Goal: Task Accomplishment & Management: Use online tool/utility

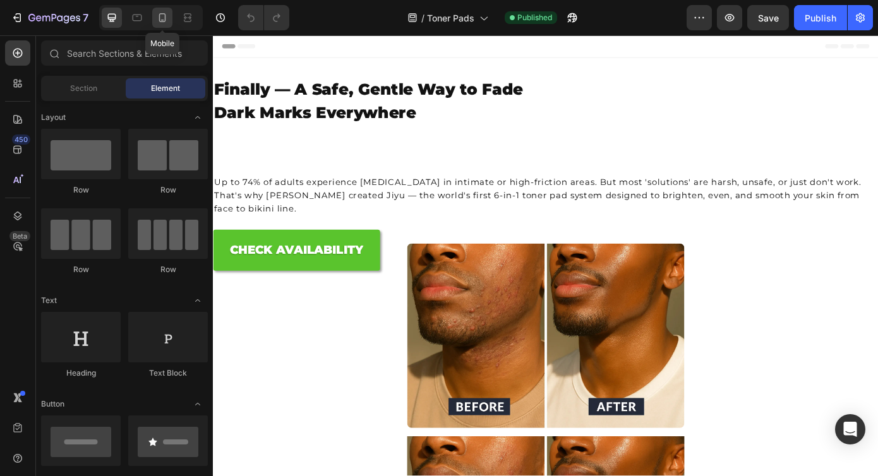
click at [164, 16] on icon at bounding box center [162, 17] width 13 height 13
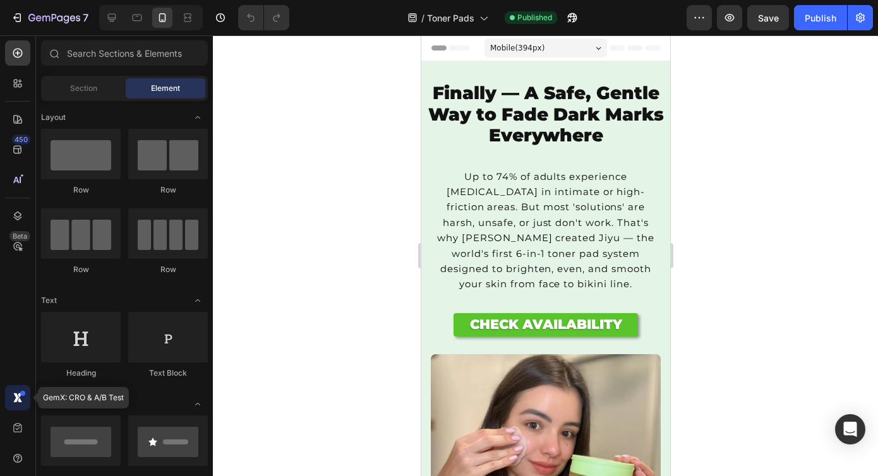
click at [23, 400] on icon at bounding box center [17, 398] width 13 height 13
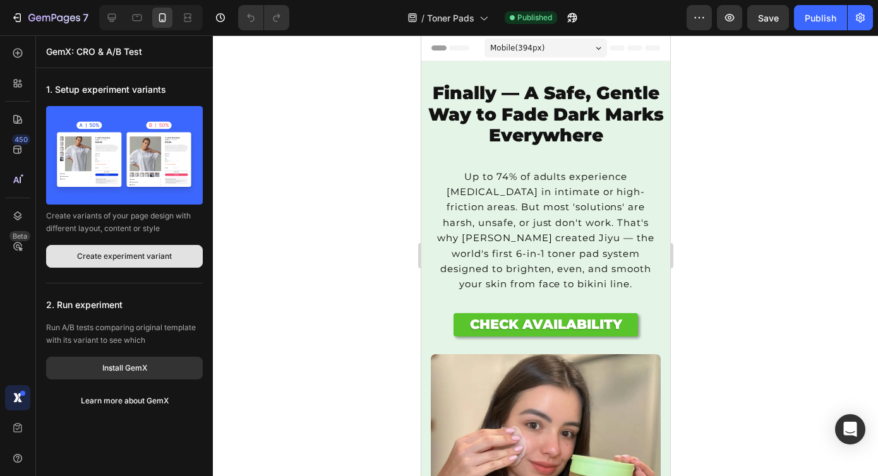
click at [134, 264] on button "Create experiment variant" at bounding box center [124, 256] width 157 height 23
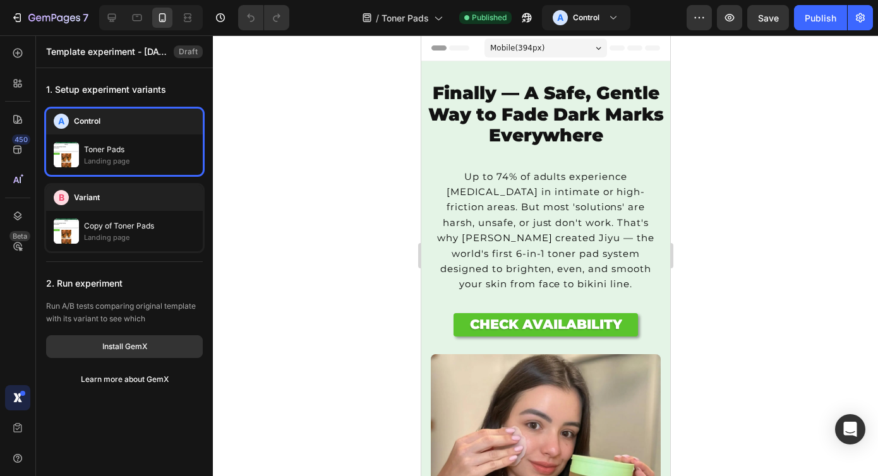
click at [18, 399] on icon at bounding box center [20, 400] width 4 height 4
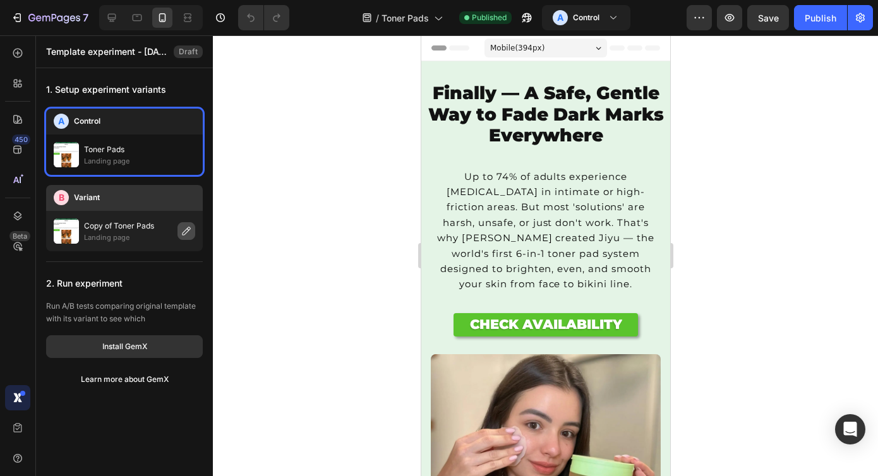
click at [180, 236] on button "button" at bounding box center [186, 231] width 18 height 18
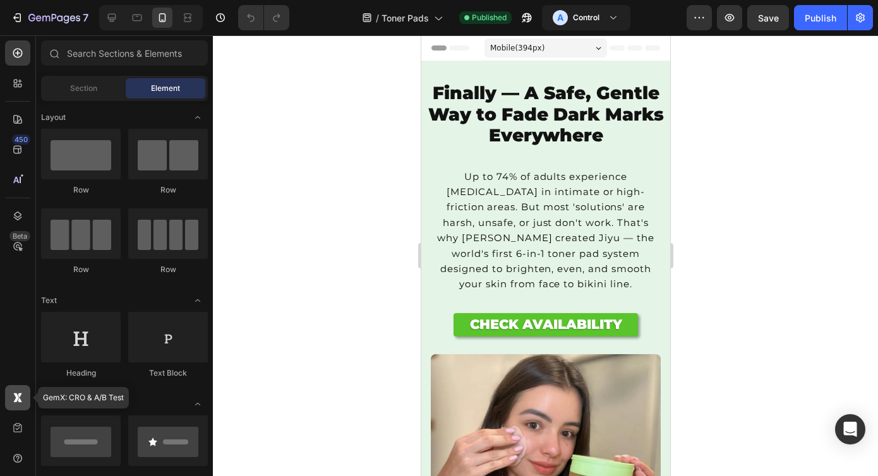
click at [19, 400] on icon at bounding box center [20, 400] width 4 height 4
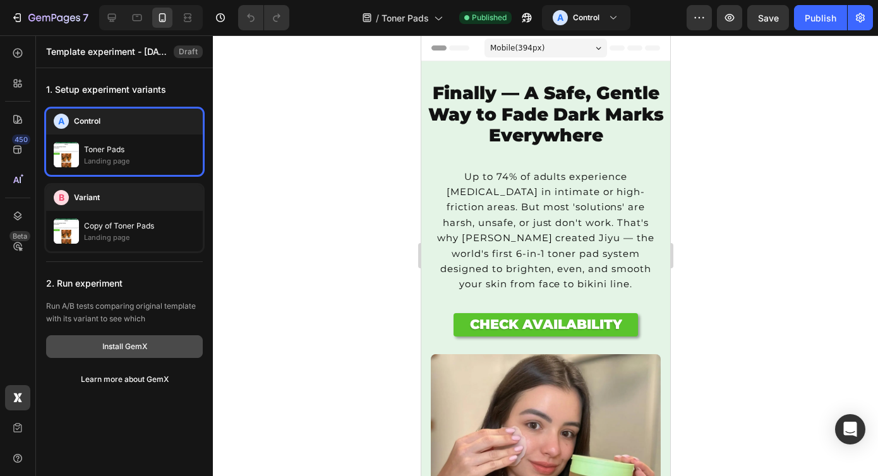
click at [128, 346] on div "Install GemX" at bounding box center [124, 346] width 45 height 11
click at [238, 148] on div at bounding box center [545, 255] width 665 height 441
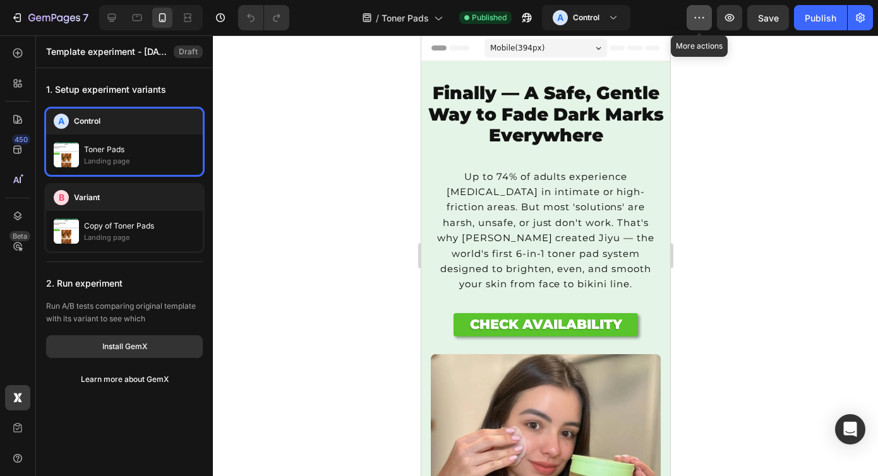
click at [702, 27] on button "button" at bounding box center [699, 17] width 25 height 25
click at [319, 84] on div at bounding box center [545, 255] width 665 height 441
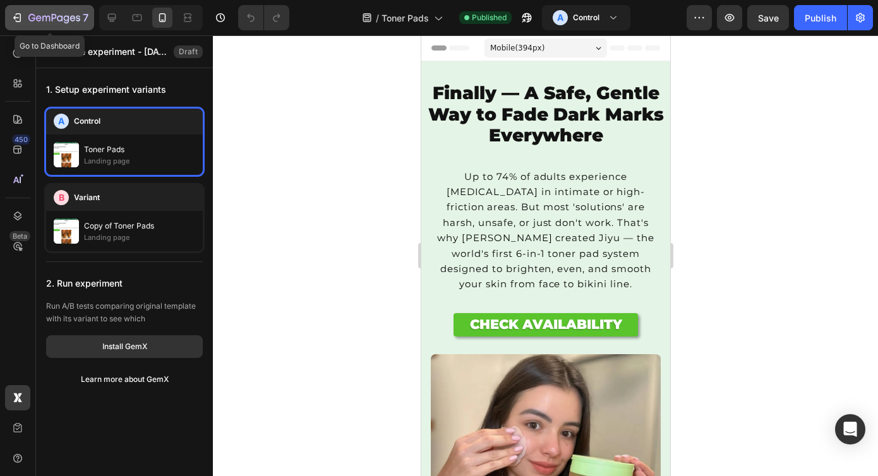
click at [74, 16] on icon "button" at bounding box center [73, 18] width 6 height 6
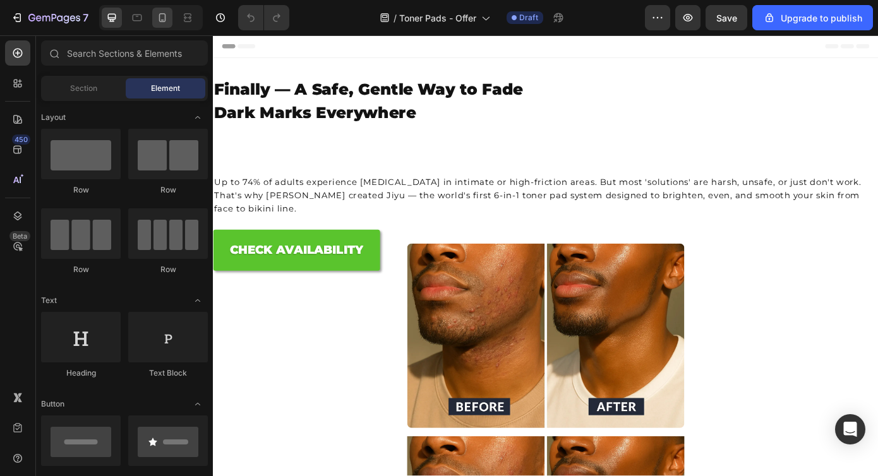
click at [169, 16] on div at bounding box center [162, 18] width 20 height 20
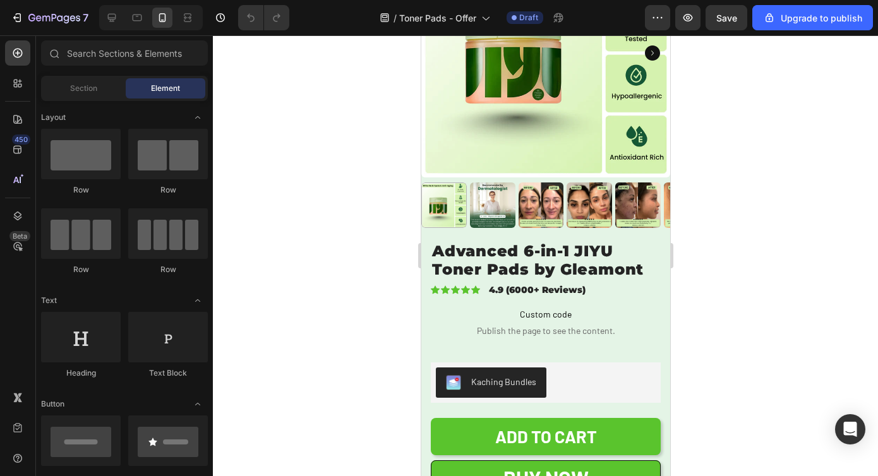
scroll to position [3449, 0]
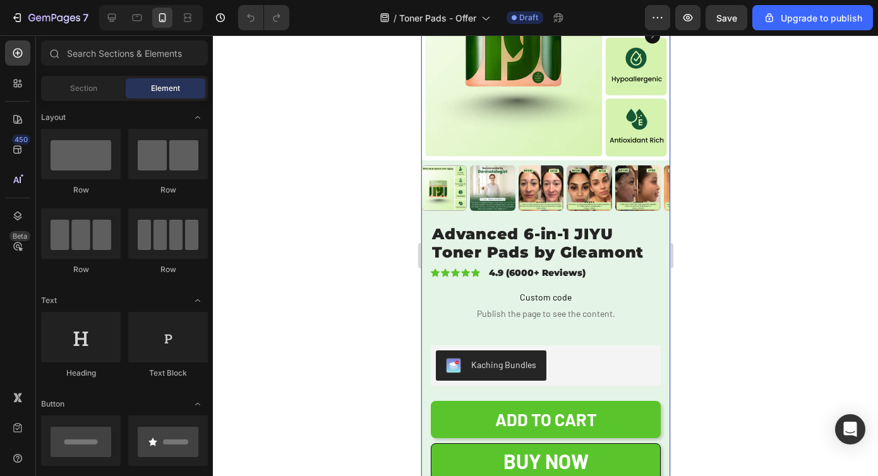
click at [629, 208] on div "Product Images" at bounding box center [545, 68] width 249 height 313
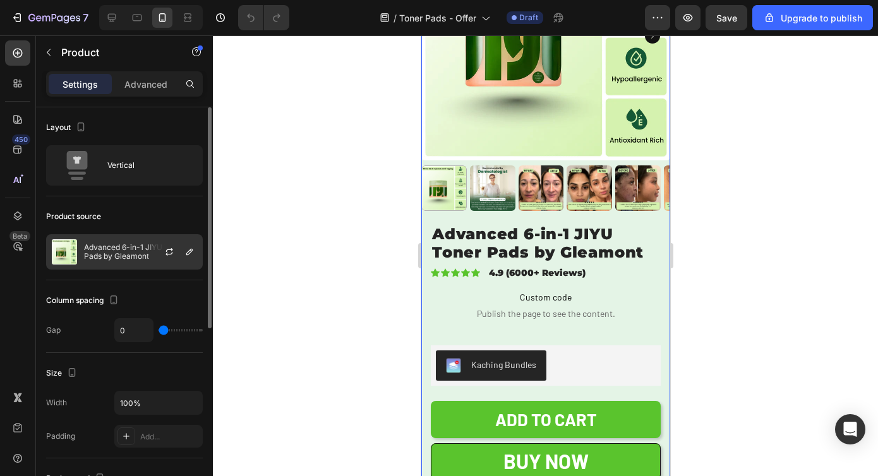
click at [114, 250] on p "Advanced 6-in-1 JIYU Toner Pads by Gleamont" at bounding box center [140, 252] width 113 height 18
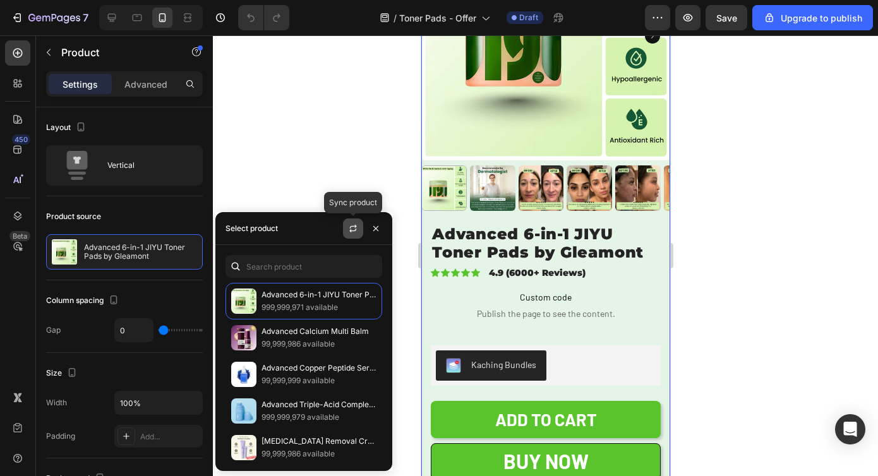
click at [352, 225] on icon "button" at bounding box center [353, 229] width 10 height 10
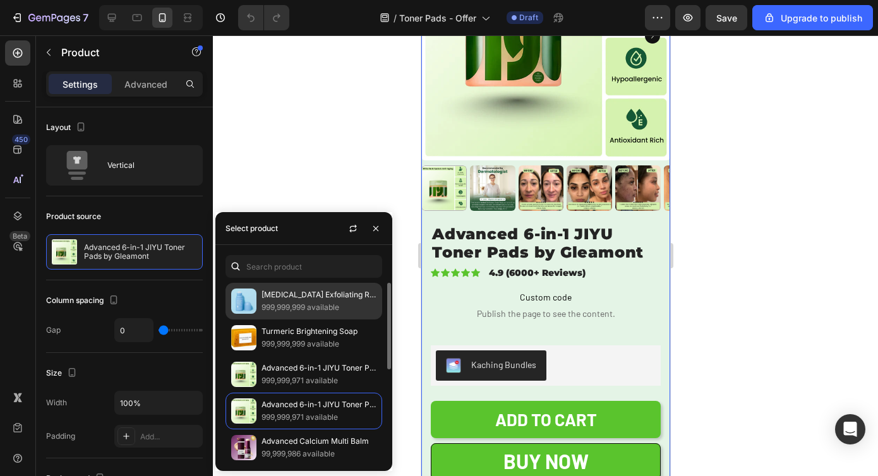
click at [315, 309] on p "999,999,999 available" at bounding box center [318, 307] width 115 height 13
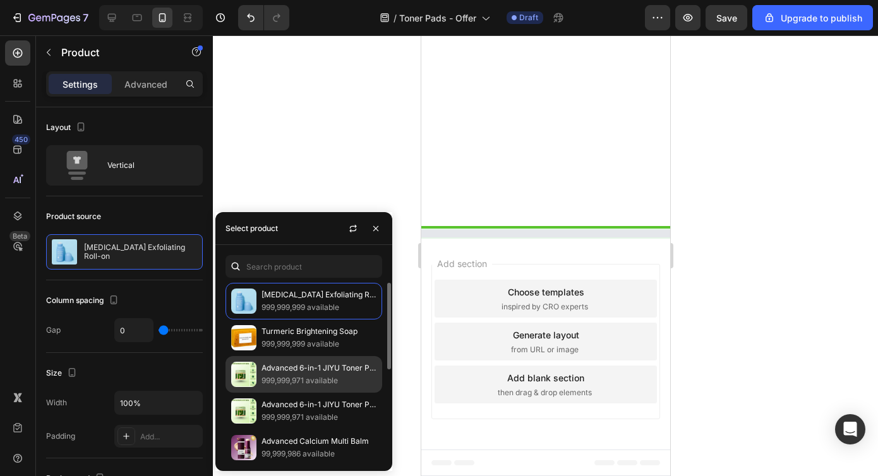
click at [299, 373] on p "Advanced 6-in-1 JIYU Toner Pads by Gleamont™" at bounding box center [318, 368] width 115 height 13
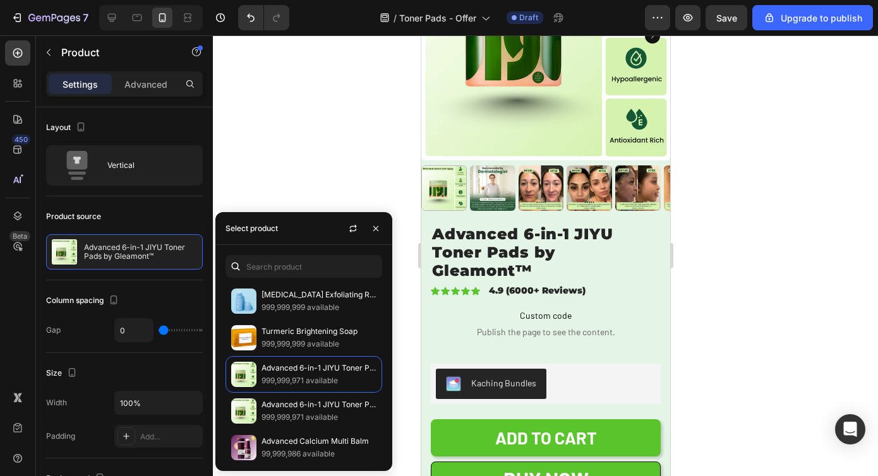
click at [778, 64] on div at bounding box center [545, 255] width 665 height 441
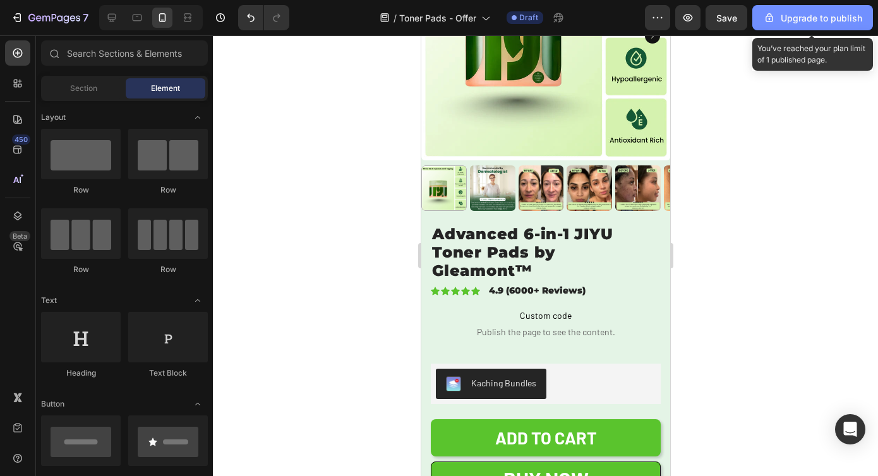
click at [796, 12] on div "Upgrade to publish" at bounding box center [812, 17] width 99 height 13
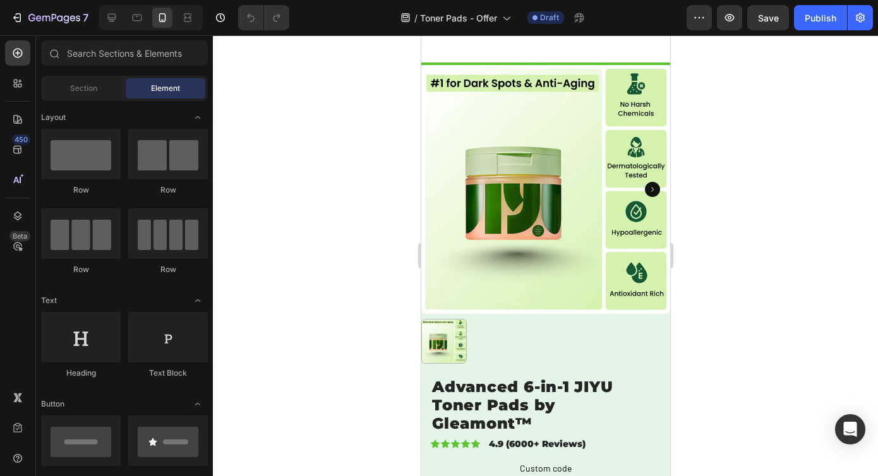
scroll to position [3840, 0]
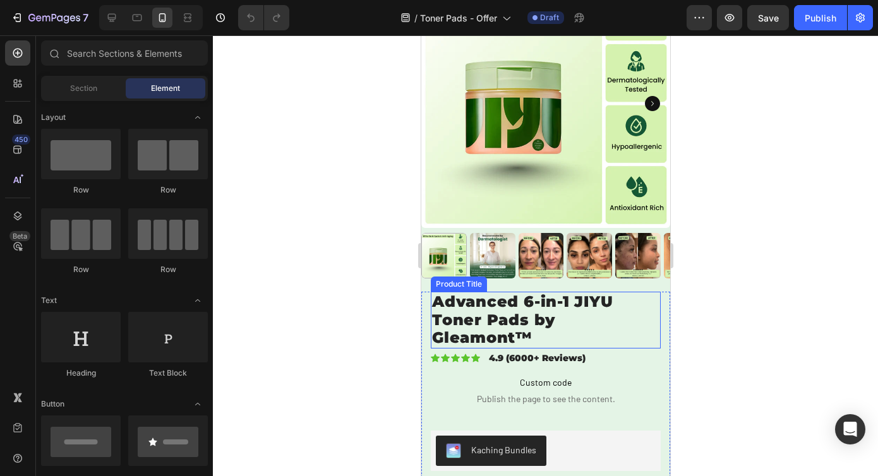
click at [536, 306] on h1 "Advanced 6-in-1 JIYU Toner Pads by Gleamont™" at bounding box center [545, 320] width 230 height 57
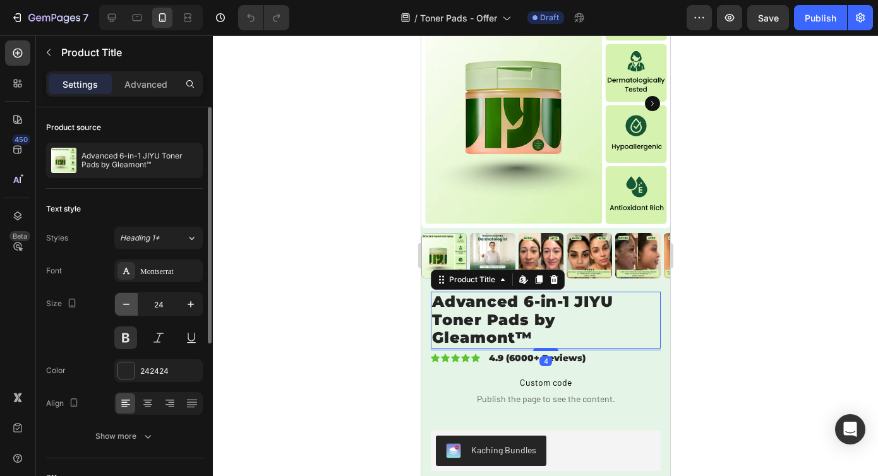
click at [126, 301] on icon "button" at bounding box center [126, 304] width 13 height 13
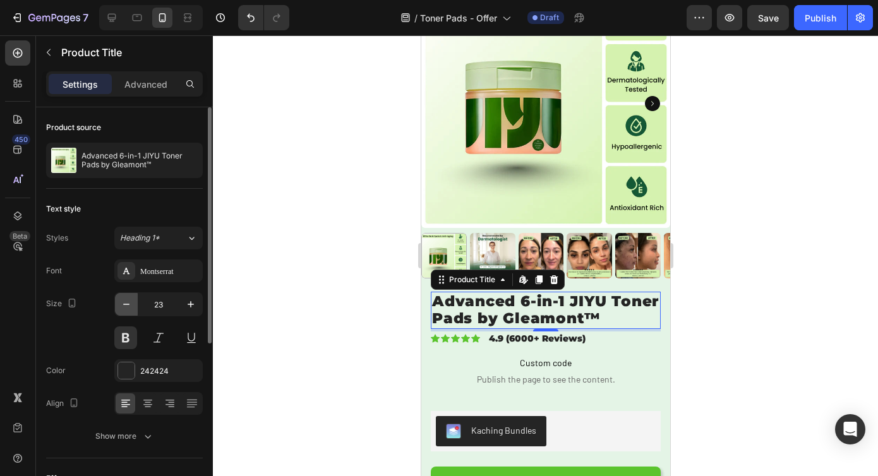
click at [126, 301] on icon "button" at bounding box center [126, 304] width 13 height 13
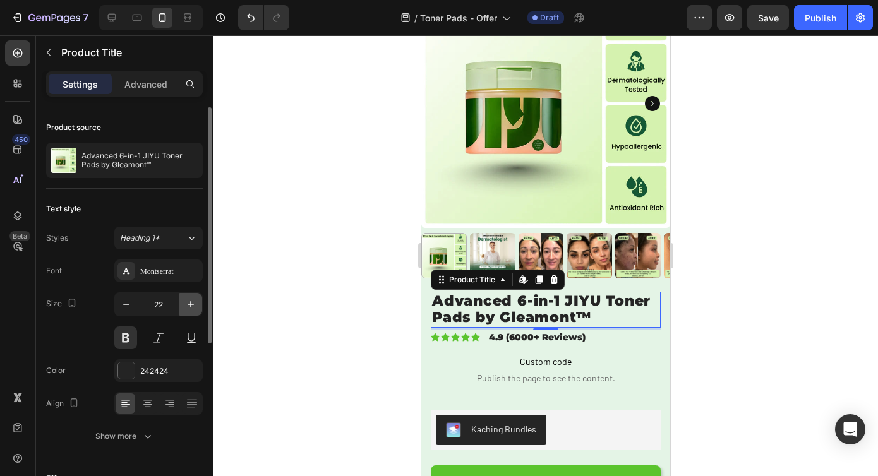
click at [189, 308] on icon "button" at bounding box center [190, 304] width 13 height 13
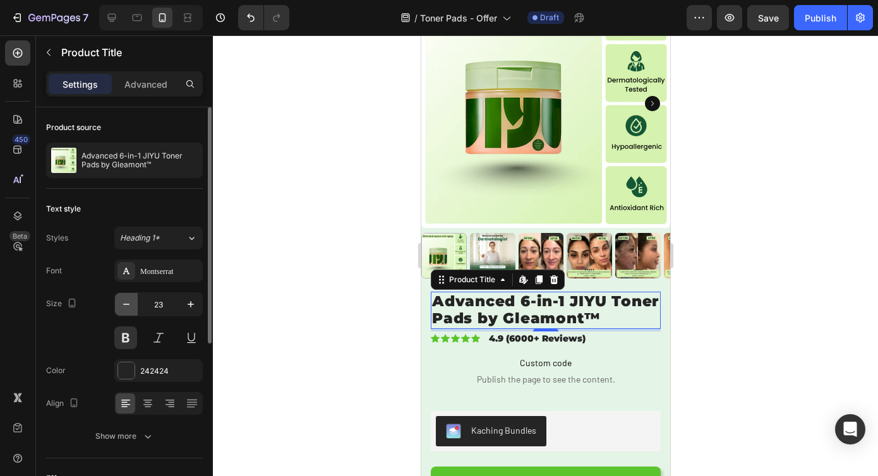
click at [126, 308] on icon "button" at bounding box center [126, 304] width 13 height 13
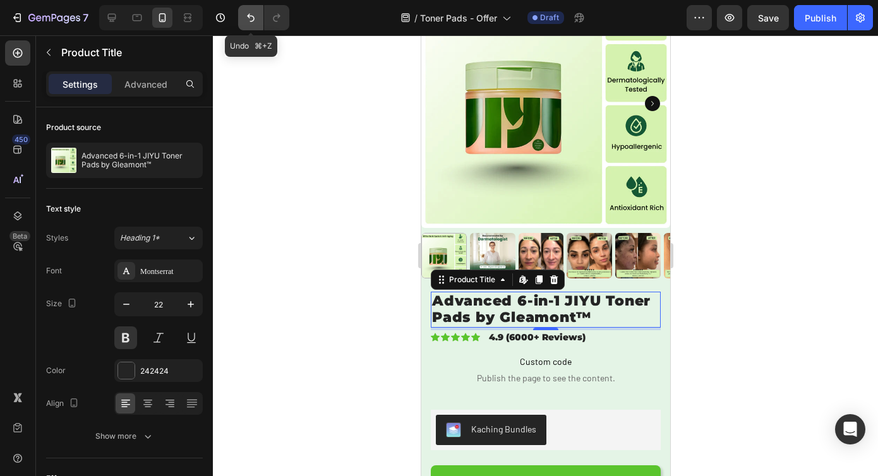
click at [247, 14] on icon "Undo/Redo" at bounding box center [250, 17] width 13 height 13
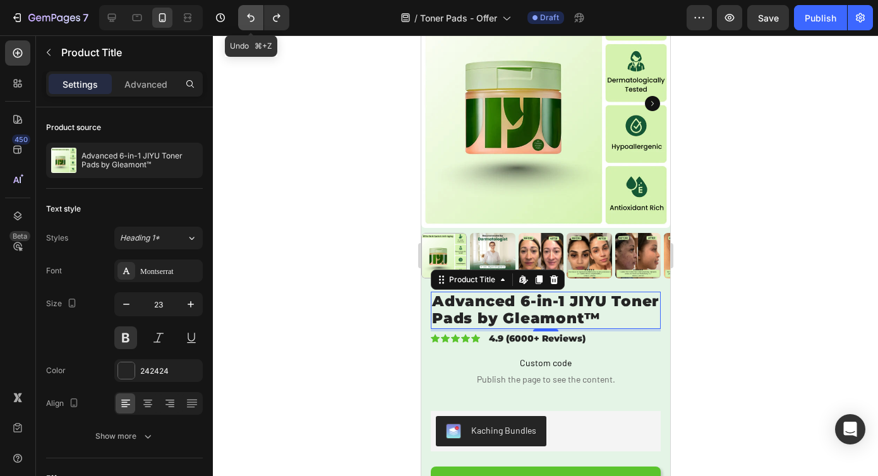
click at [247, 14] on icon "Undo/Redo" at bounding box center [250, 17] width 13 height 13
click at [253, 20] on icon "Undo/Redo" at bounding box center [251, 18] width 8 height 8
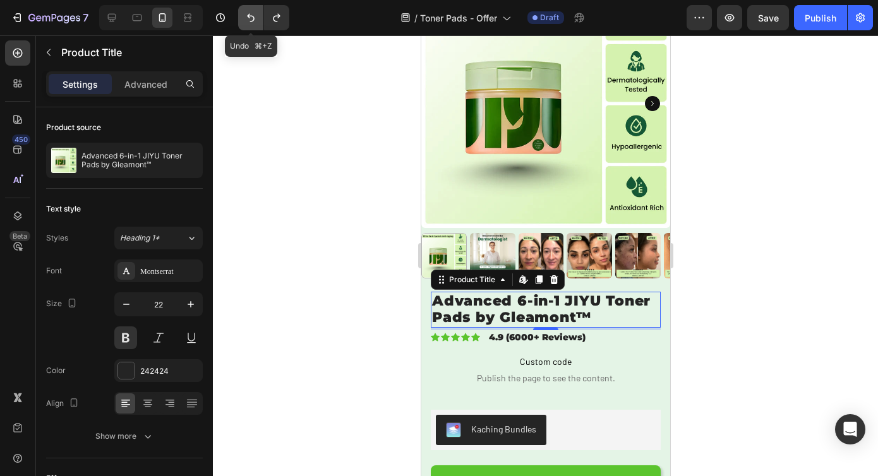
click at [248, 23] on icon "Undo/Redo" at bounding box center [250, 17] width 13 height 13
click at [248, 19] on icon "Undo/Redo" at bounding box center [250, 17] width 13 height 13
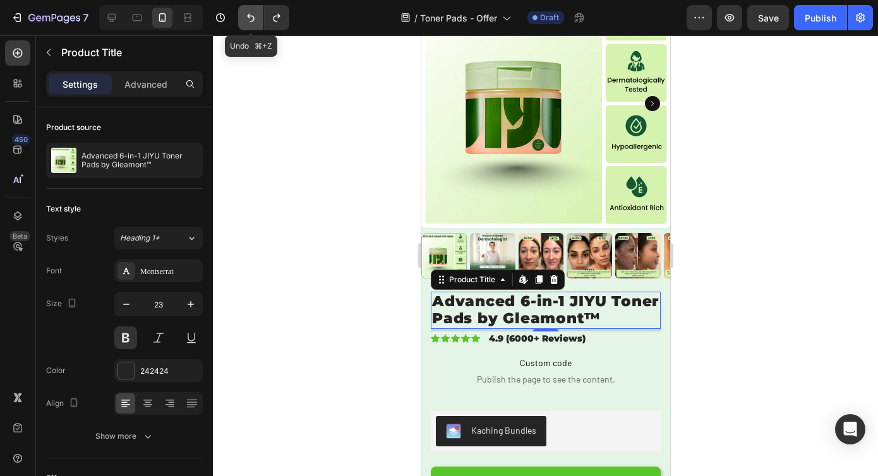
click at [248, 19] on icon "Undo/Redo" at bounding box center [250, 17] width 13 height 13
click at [254, 22] on icon "Undo/Redo" at bounding box center [250, 17] width 13 height 13
type input "24"
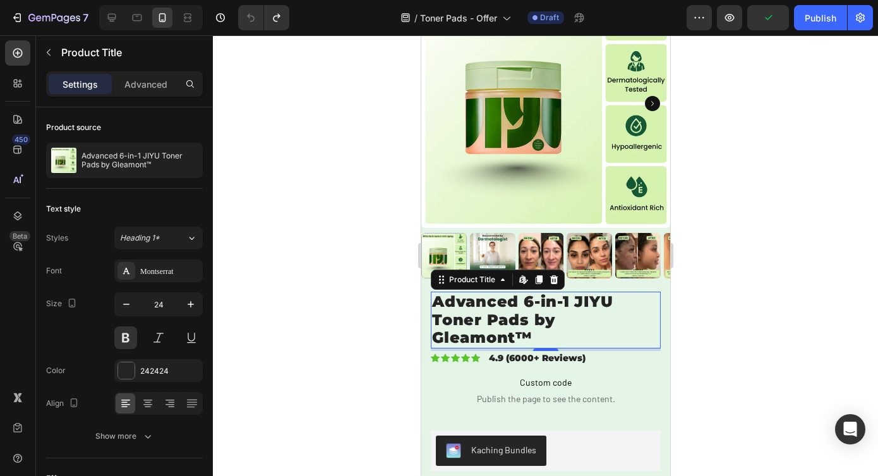
click at [529, 301] on h1 "Advanced 6-in-1 JIYU Toner Pads by Gleamont™" at bounding box center [545, 320] width 230 height 57
click at [730, 316] on div at bounding box center [545, 255] width 665 height 441
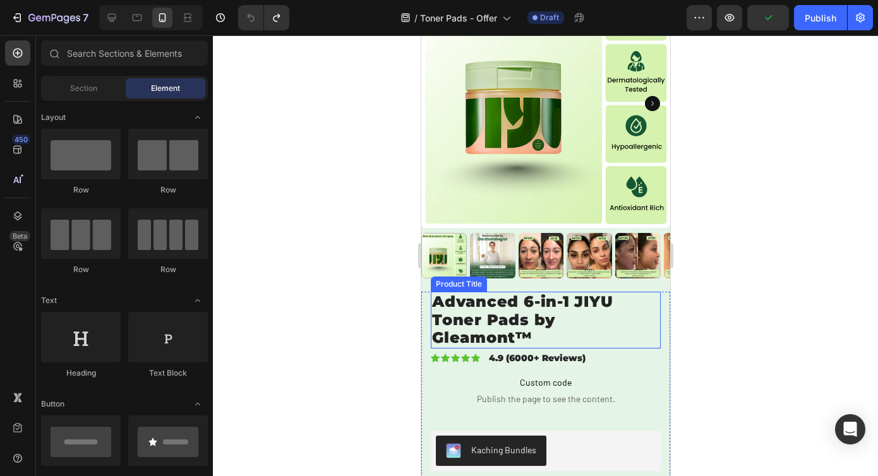
click at [543, 312] on h1 "Advanced 6-in-1 JIYU Toner Pads by Gleamont™" at bounding box center [545, 320] width 230 height 57
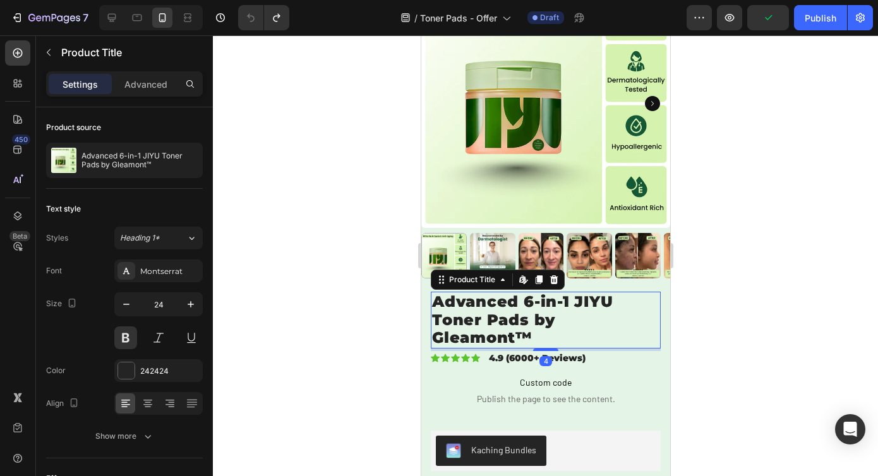
click at [543, 312] on h1 "Advanced 6-in-1 JIYU Toner Pads by Gleamont™" at bounding box center [545, 320] width 230 height 57
click at [519, 318] on h1 "Advanced 6-in-1 JIYU Toner Pads by Gleamont™" at bounding box center [545, 320] width 230 height 57
click at [159, 85] on p "Advanced" at bounding box center [145, 84] width 43 height 13
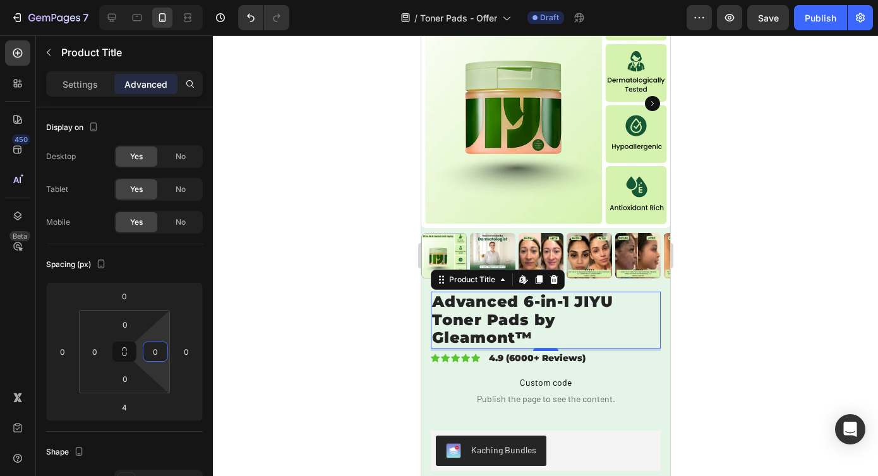
click at [164, 0] on html "7 Version history / Toner Pads - Offer Draft Preview Save Publish 450 Beta Sect…" at bounding box center [439, 0] width 878 height 0
click at [269, 315] on div at bounding box center [545, 255] width 665 height 441
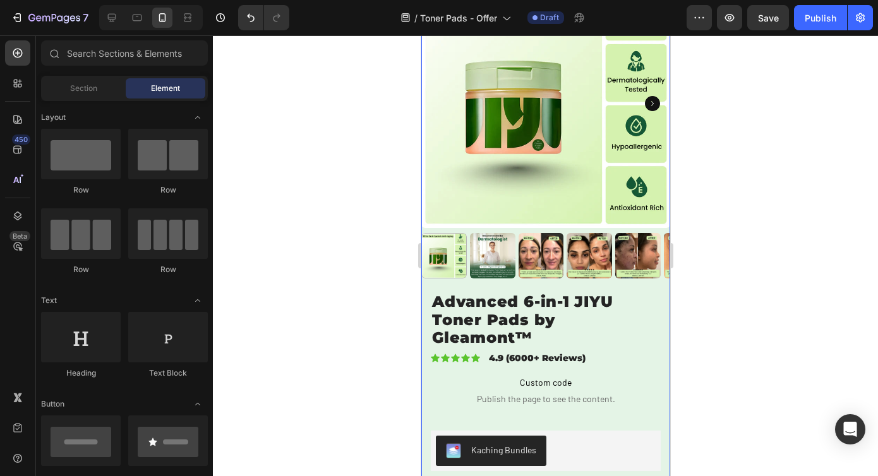
click at [505, 292] on h1 "Advanced 6-in-1 JIYU Toner Pads by Gleamont™" at bounding box center [545, 320] width 230 height 57
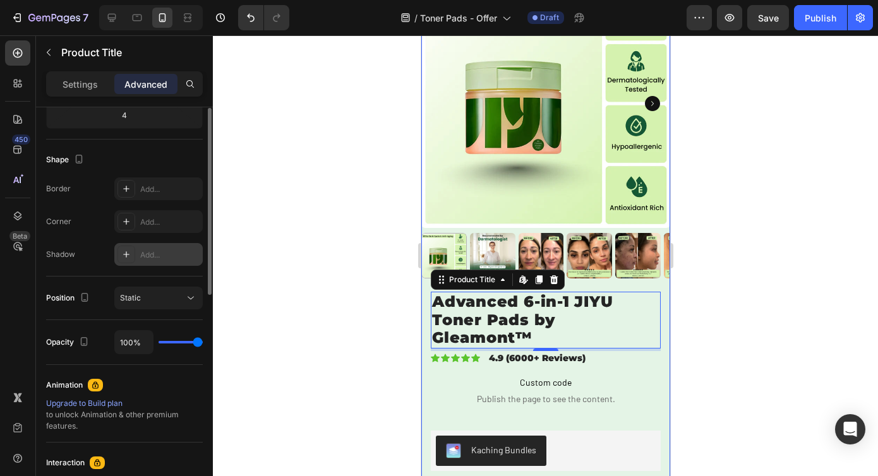
scroll to position [0, 0]
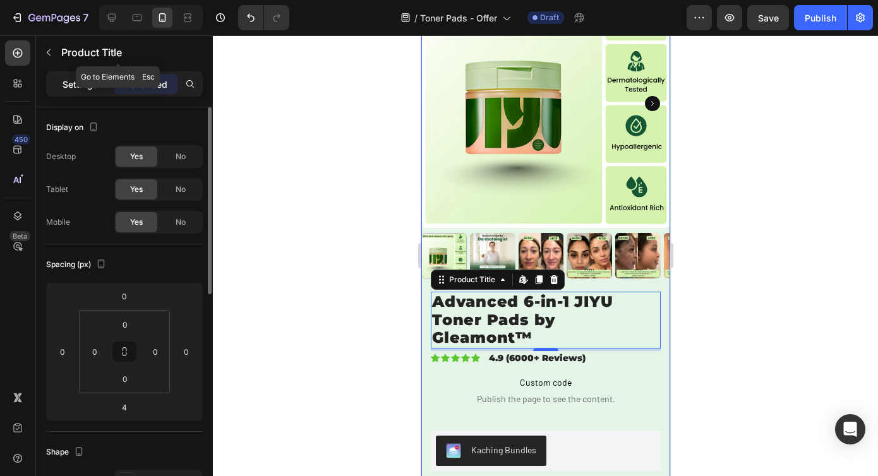
click at [89, 78] on p "Settings" at bounding box center [80, 84] width 35 height 13
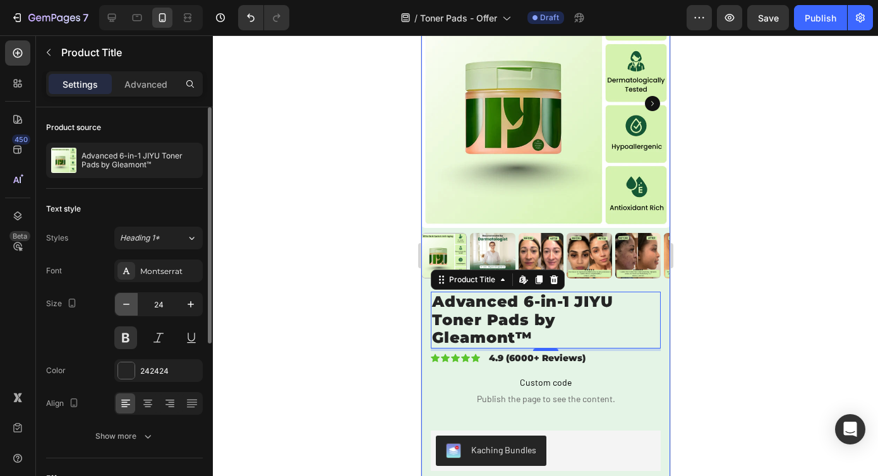
click at [130, 298] on icon "button" at bounding box center [126, 304] width 13 height 13
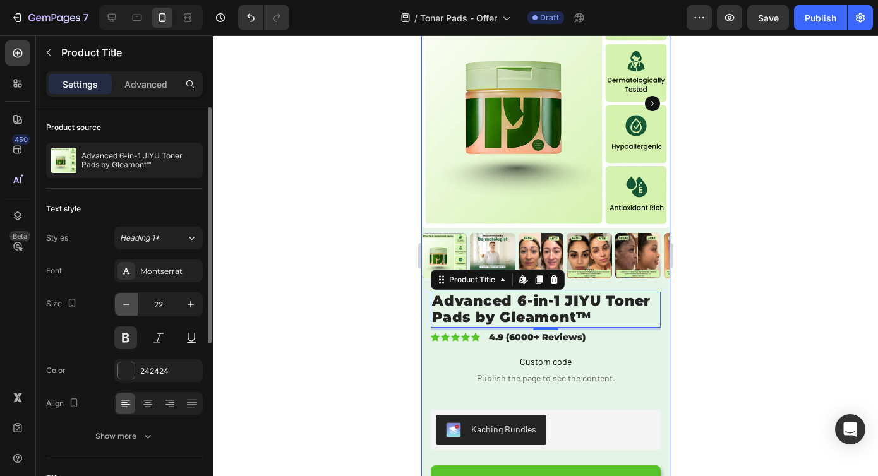
click at [130, 298] on icon "button" at bounding box center [126, 304] width 13 height 13
type input "21"
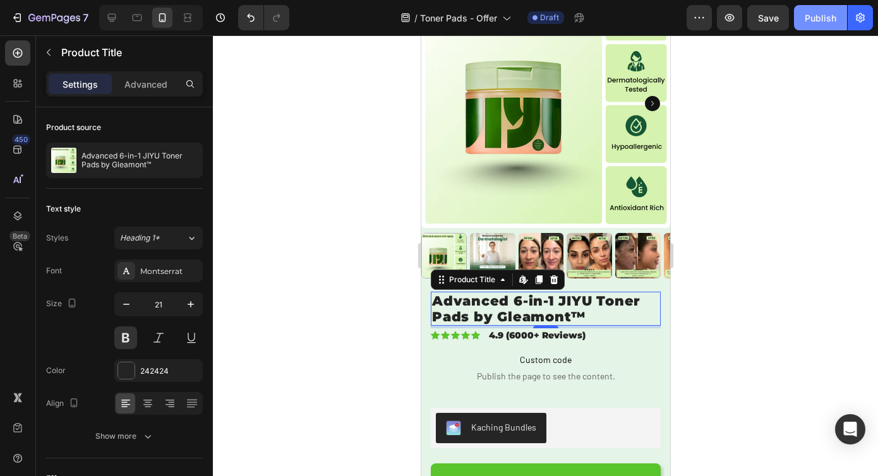
click at [810, 23] on div "Publish" at bounding box center [821, 17] width 32 height 13
click at [706, 31] on div "7 Version history / Toner Pads - Offer Draft Preview Publish" at bounding box center [439, 18] width 878 height 36
click at [703, 18] on icon "button" at bounding box center [699, 17] width 13 height 13
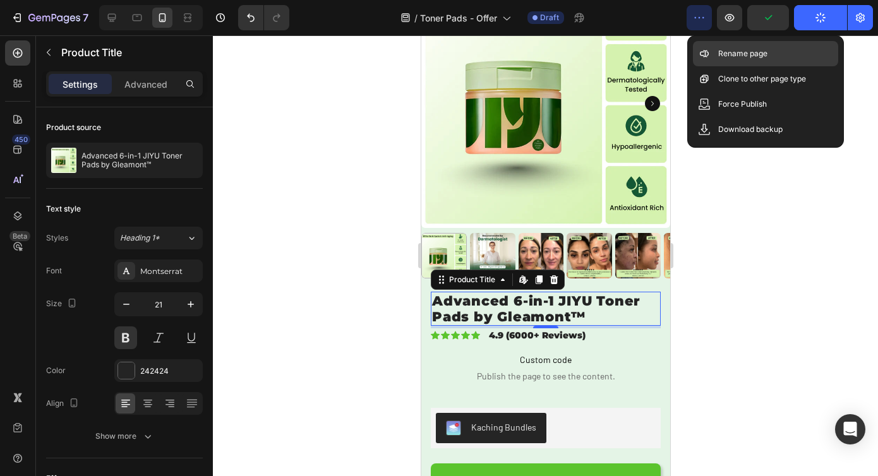
click at [711, 44] on div "Rename page" at bounding box center [765, 53] width 145 height 25
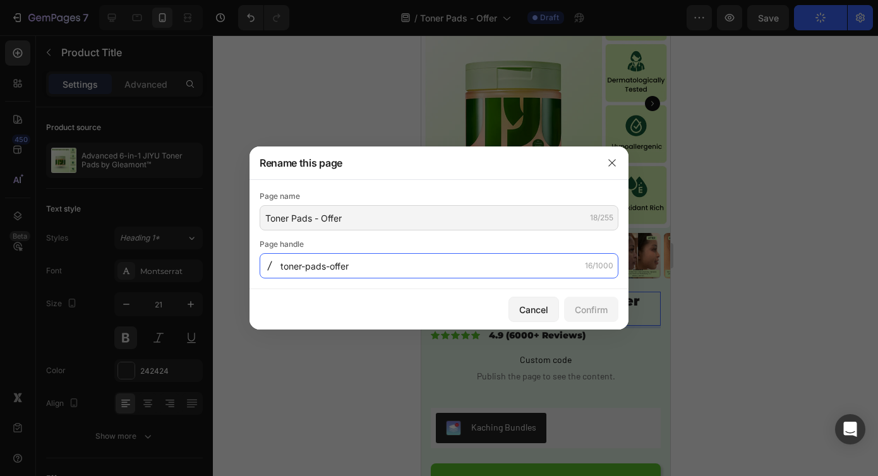
click at [435, 272] on input "toner-pads-offer" at bounding box center [439, 265] width 359 height 25
click at [445, 270] on input "toner-pads-offer" at bounding box center [439, 265] width 359 height 25
type input "toner-pads-1"
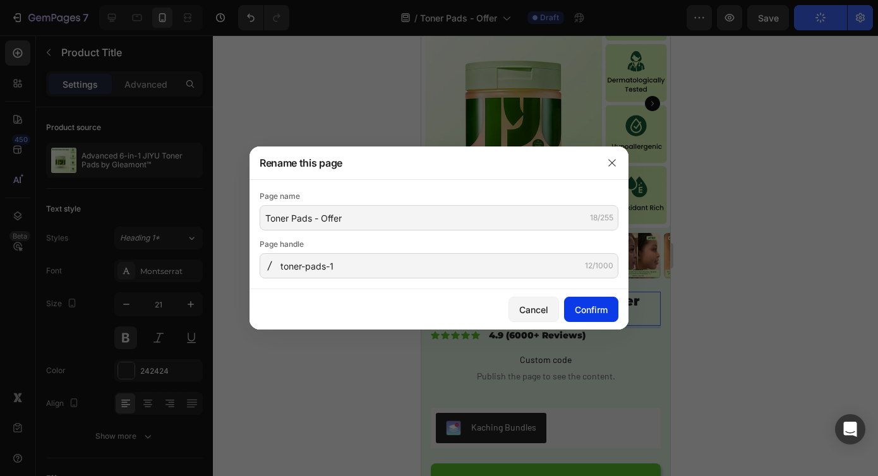
click at [596, 302] on button "Confirm" at bounding box center [591, 309] width 54 height 25
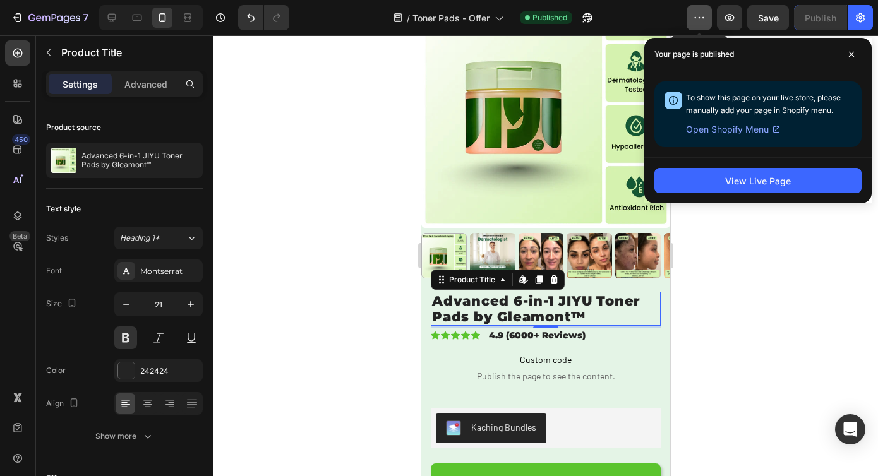
click at [705, 9] on button "button" at bounding box center [699, 17] width 25 height 25
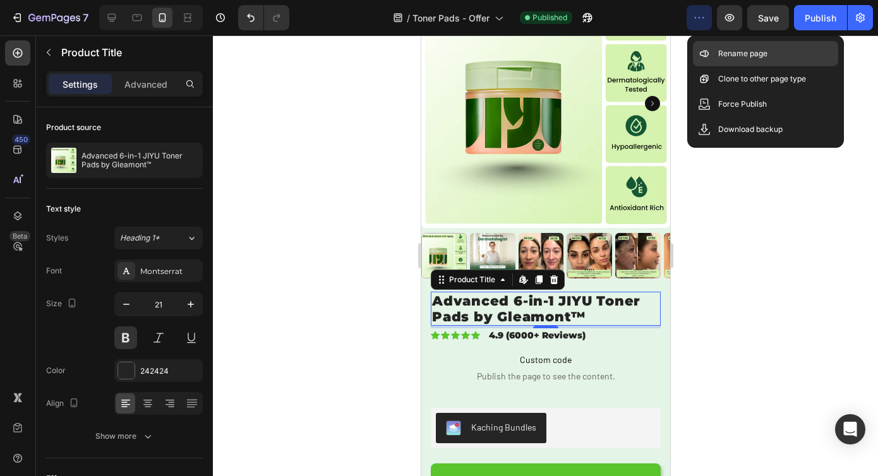
click at [717, 49] on div "Rename page" at bounding box center [765, 53] width 145 height 25
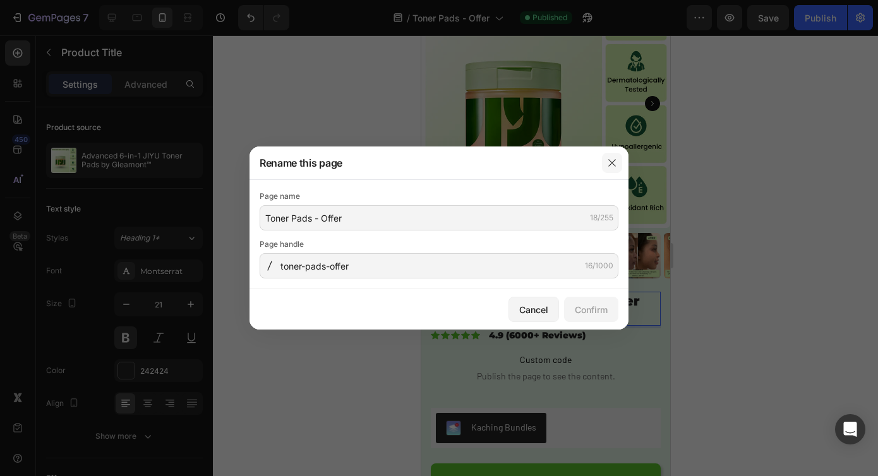
click at [615, 158] on icon "button" at bounding box center [612, 163] width 10 height 10
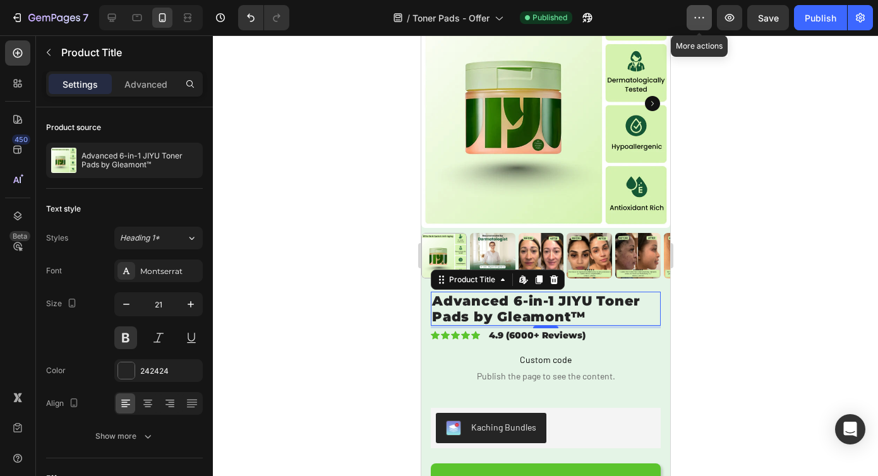
click at [706, 11] on button "button" at bounding box center [699, 17] width 25 height 25
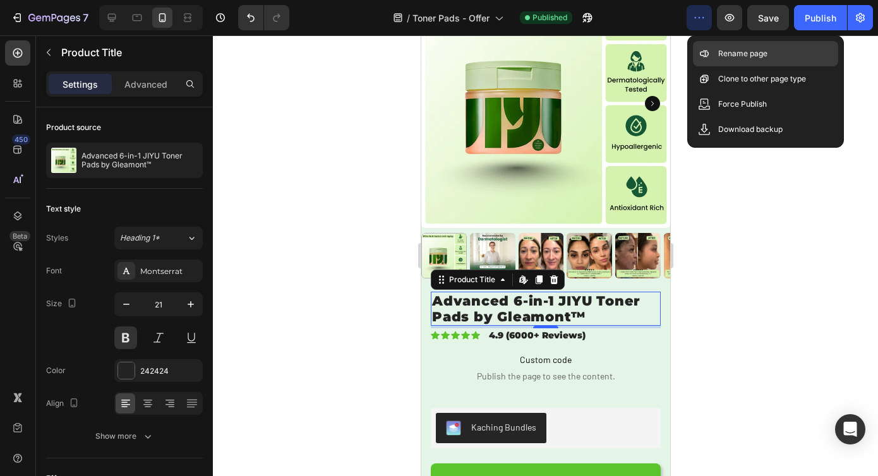
click at [750, 63] on div "Rename page" at bounding box center [765, 53] width 145 height 25
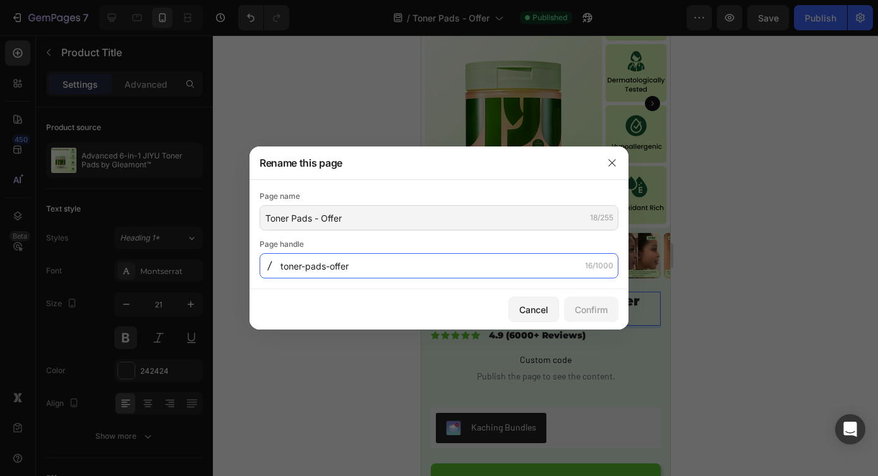
click at [411, 273] on input "toner-pads-offer" at bounding box center [439, 265] width 359 height 25
type input "toner-pads-1"
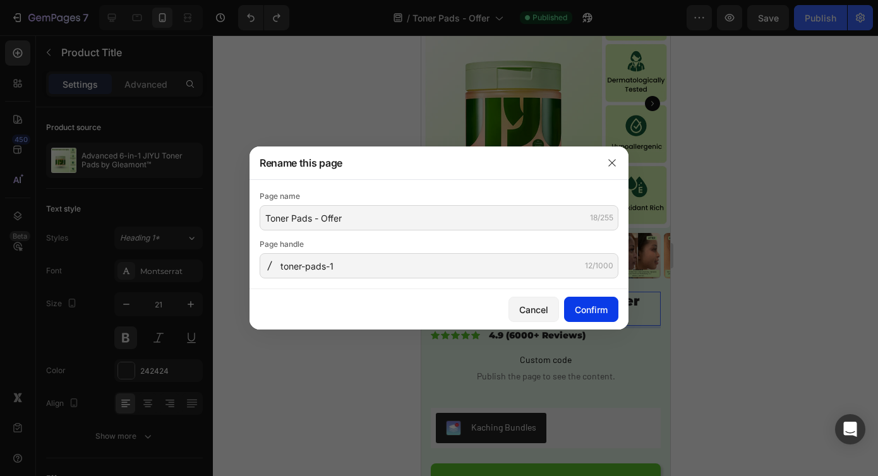
click at [584, 313] on div "Confirm" at bounding box center [591, 309] width 33 height 13
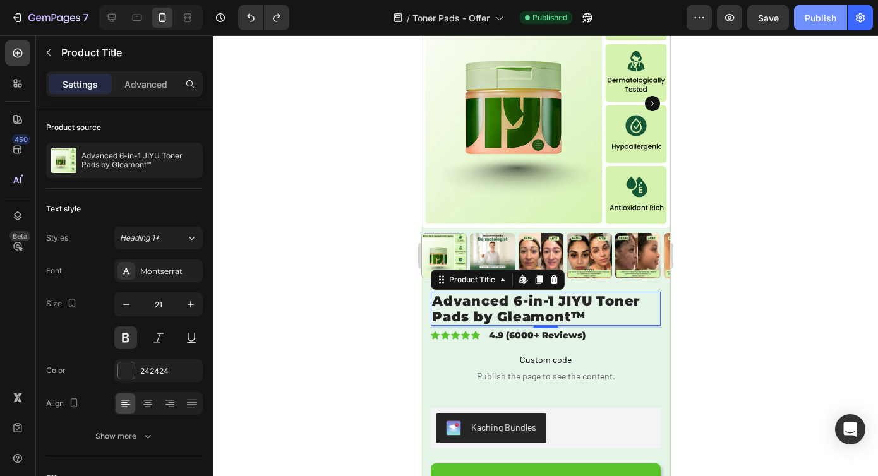
click at [810, 11] on div "Publish" at bounding box center [821, 17] width 32 height 13
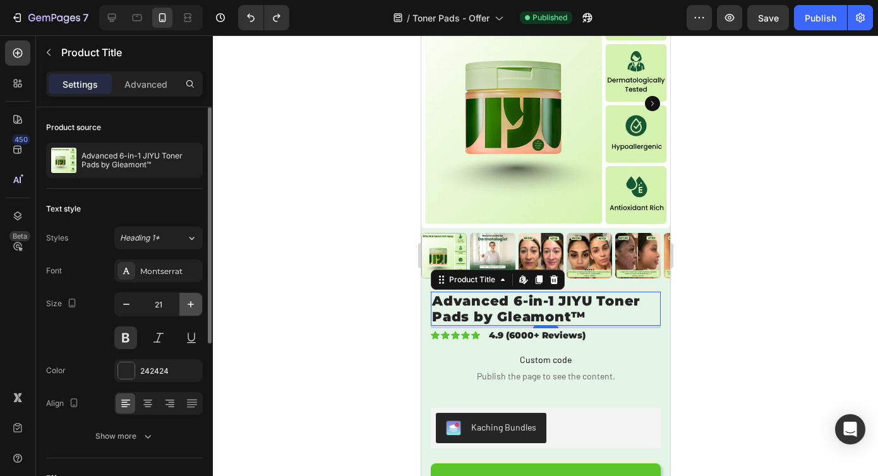
click at [189, 298] on icon "button" at bounding box center [190, 304] width 13 height 13
type input "22"
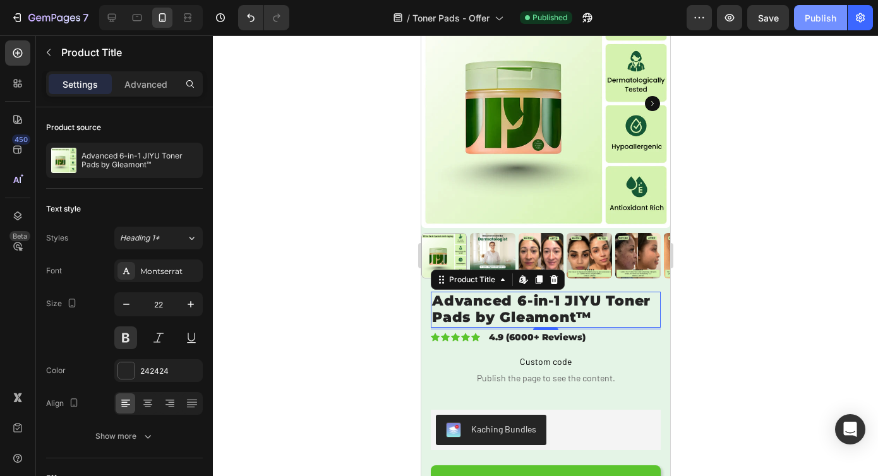
click at [810, 9] on button "Publish" at bounding box center [820, 17] width 53 height 25
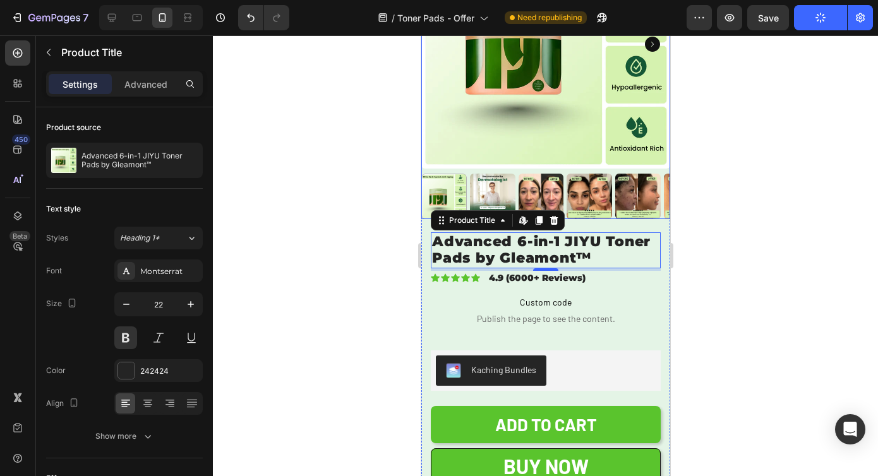
scroll to position [3937, 0]
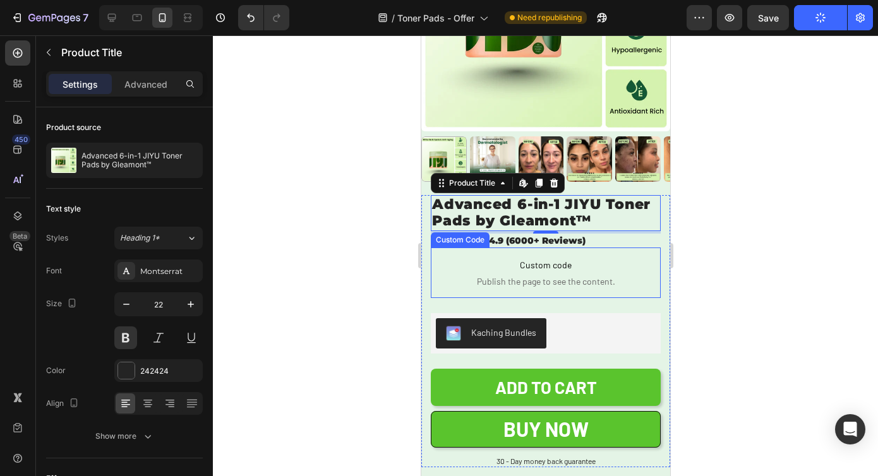
click at [603, 275] on span "Publish the page to see the content." at bounding box center [545, 281] width 230 height 13
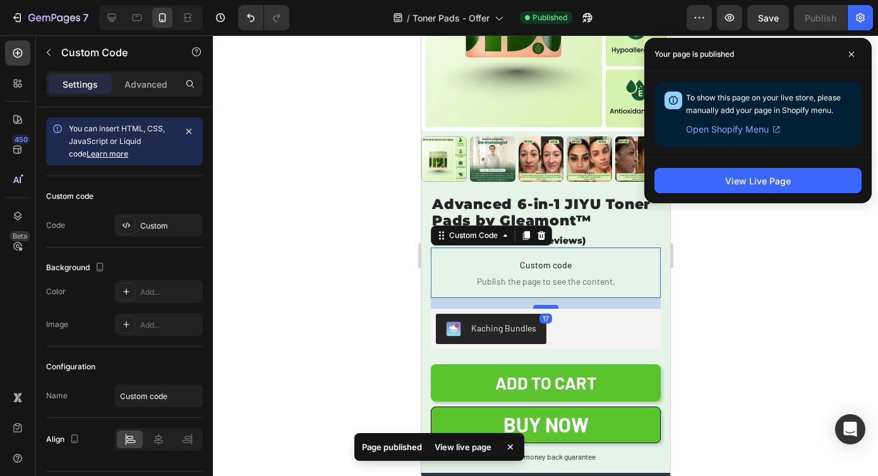
click at [540, 305] on div at bounding box center [544, 307] width 25 height 4
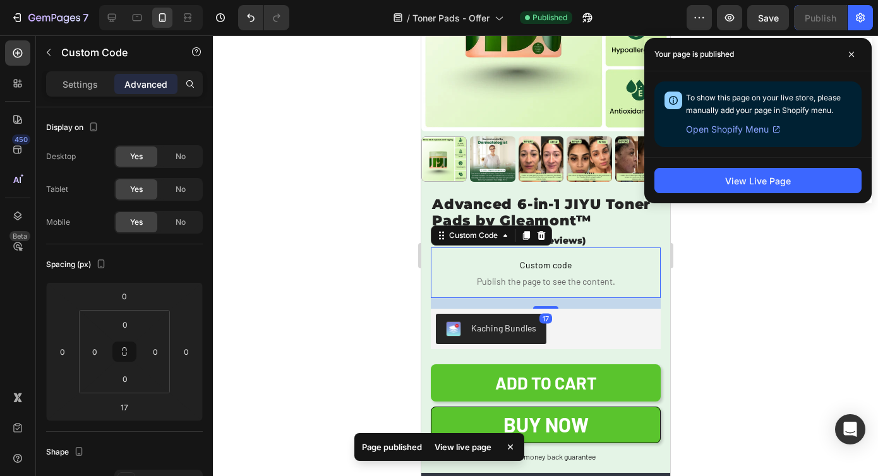
click at [753, 289] on div at bounding box center [545, 255] width 665 height 441
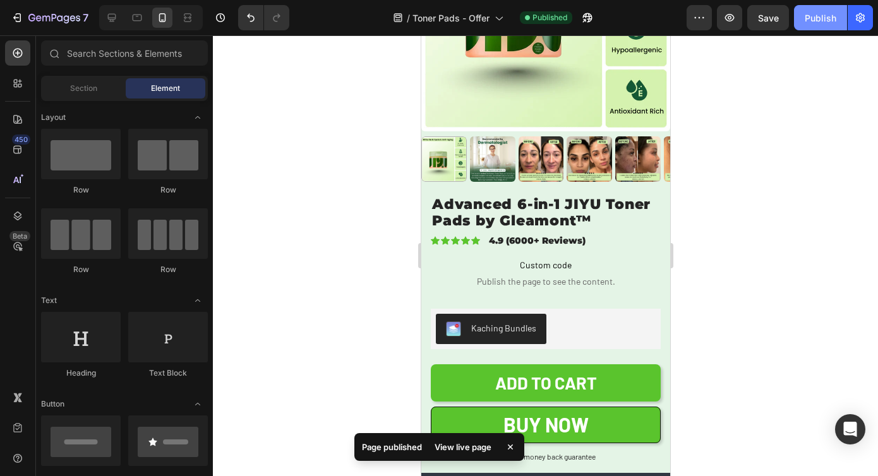
click at [822, 21] on div "Publish" at bounding box center [821, 17] width 32 height 13
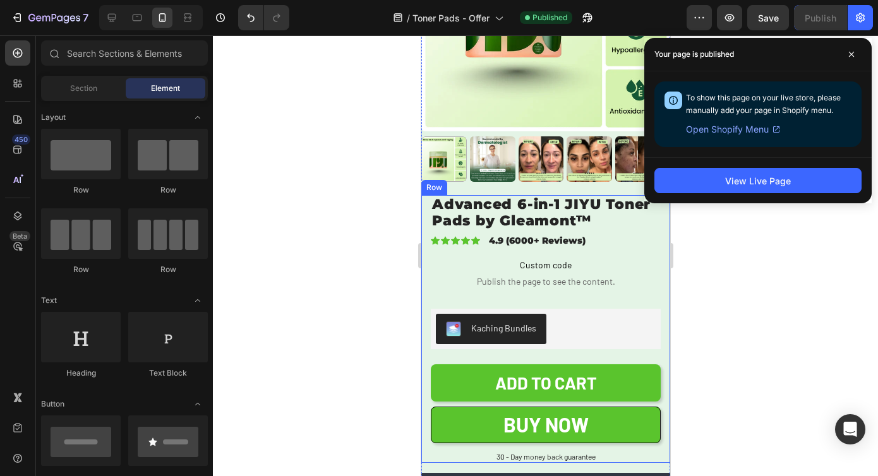
click at [424, 249] on div "Advanced 6-in-1 JIYU Toner Pads by Gleamont™ Product Title Icon Icon Icon Icon …" at bounding box center [545, 329] width 249 height 268
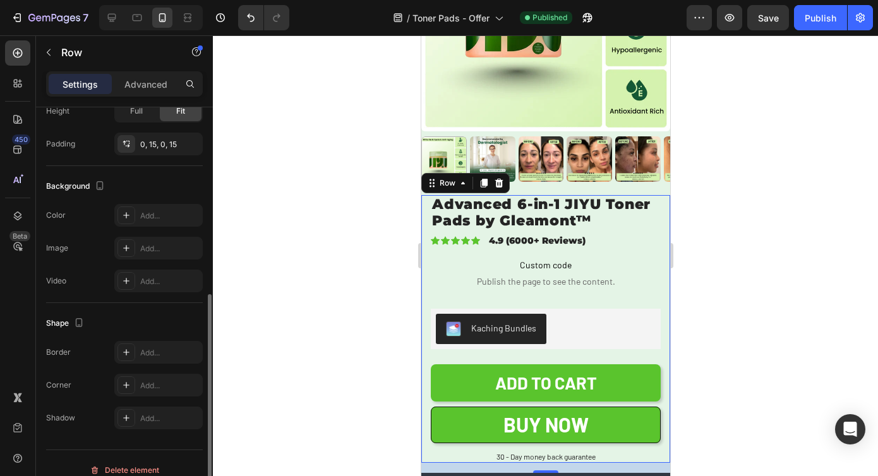
scroll to position [333, 0]
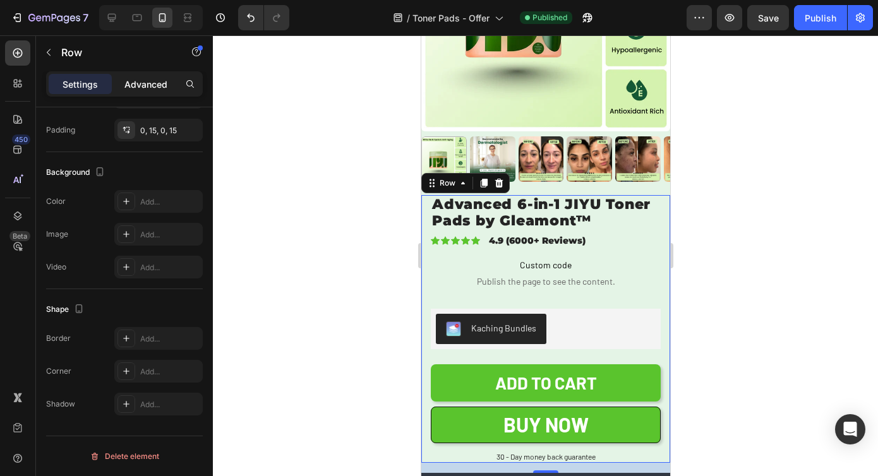
click at [155, 76] on div "Advanced" at bounding box center [145, 84] width 63 height 20
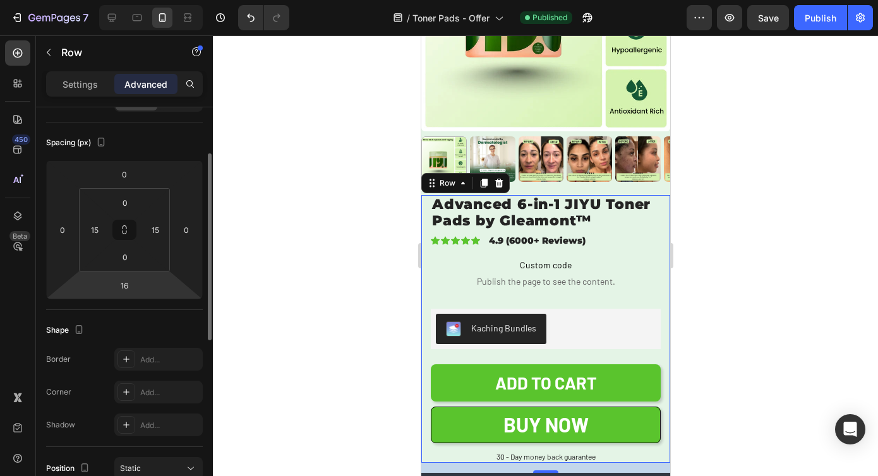
scroll to position [0, 0]
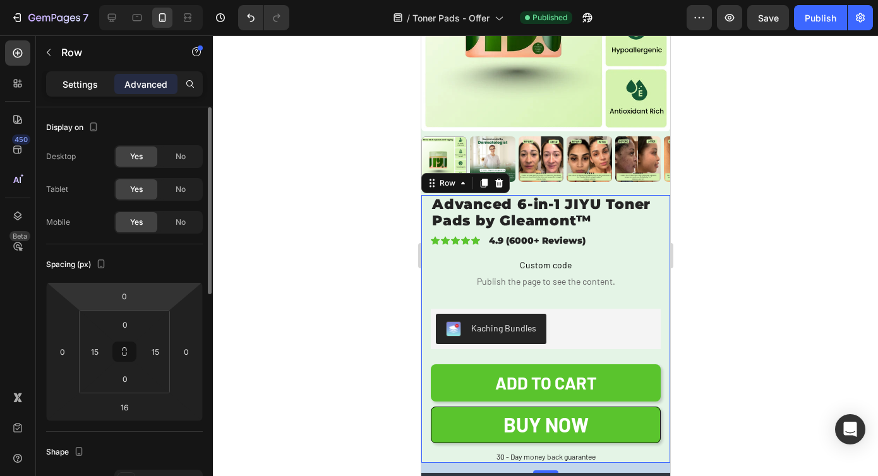
click at [93, 80] on p "Settings" at bounding box center [80, 84] width 35 height 13
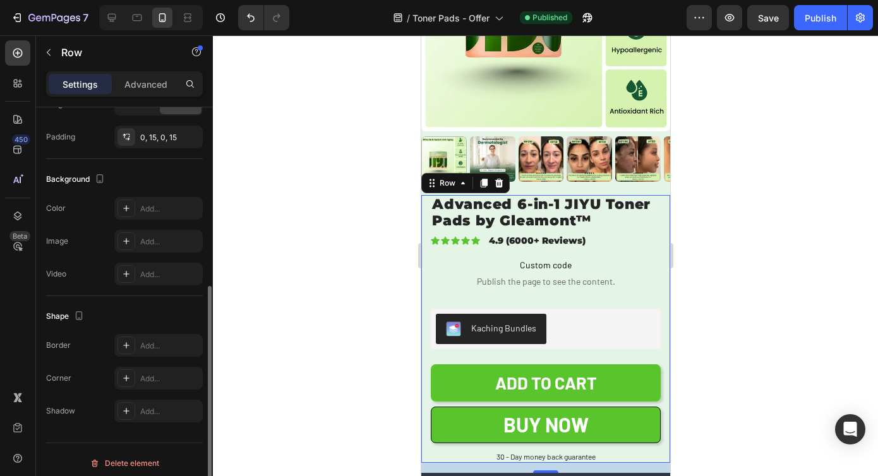
scroll to position [333, 0]
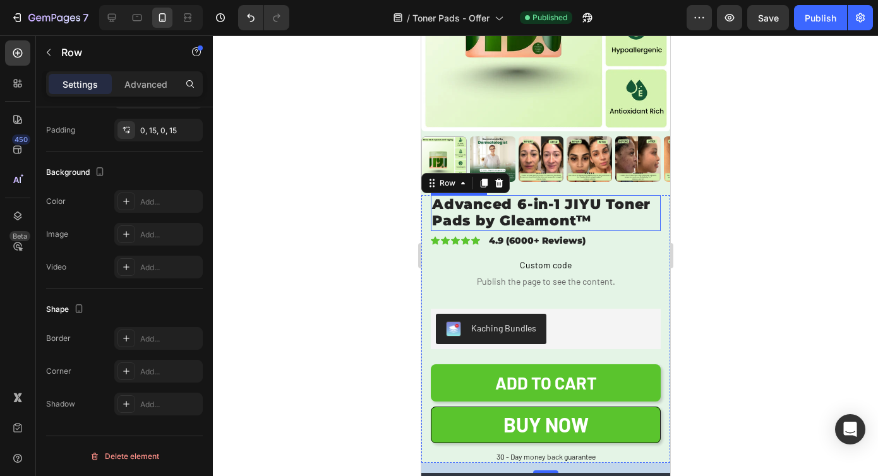
click at [648, 184] on div "Product Images" at bounding box center [545, 39] width 249 height 313
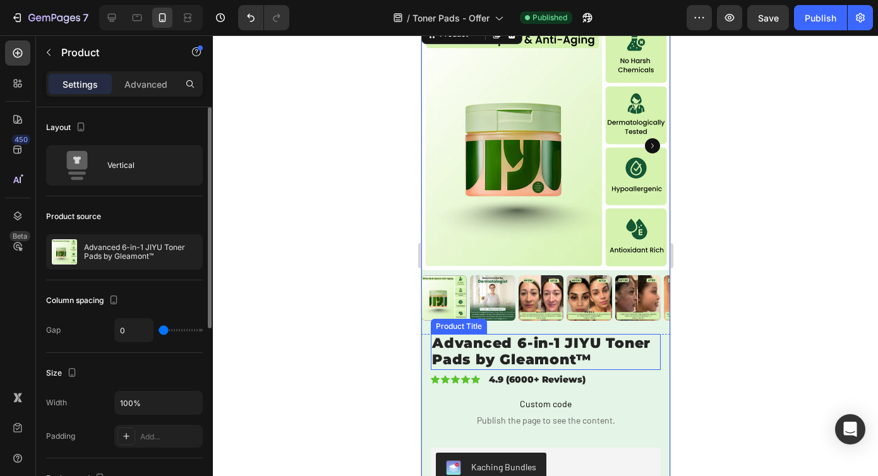
scroll to position [3741, 0]
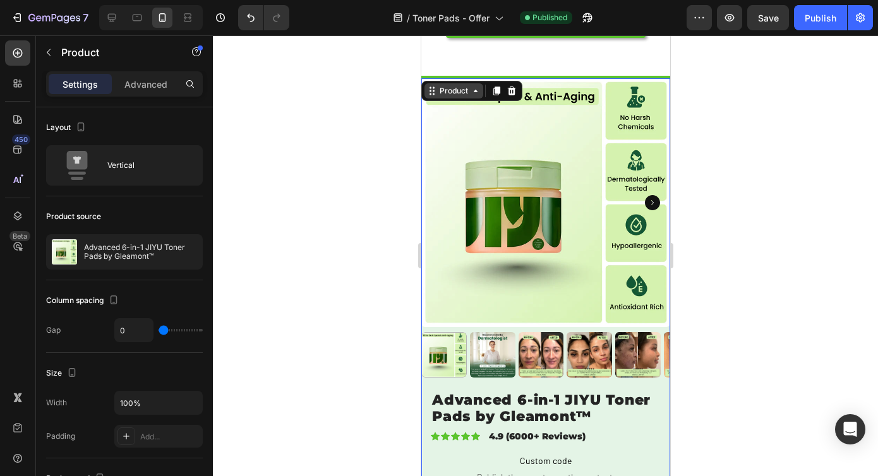
click at [466, 87] on div "Product" at bounding box center [452, 90] width 33 height 11
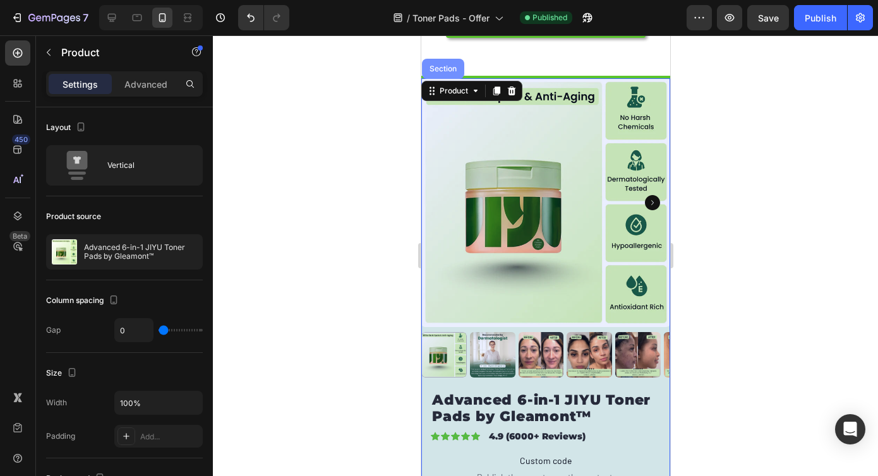
click at [447, 73] on div "Section" at bounding box center [442, 69] width 42 height 20
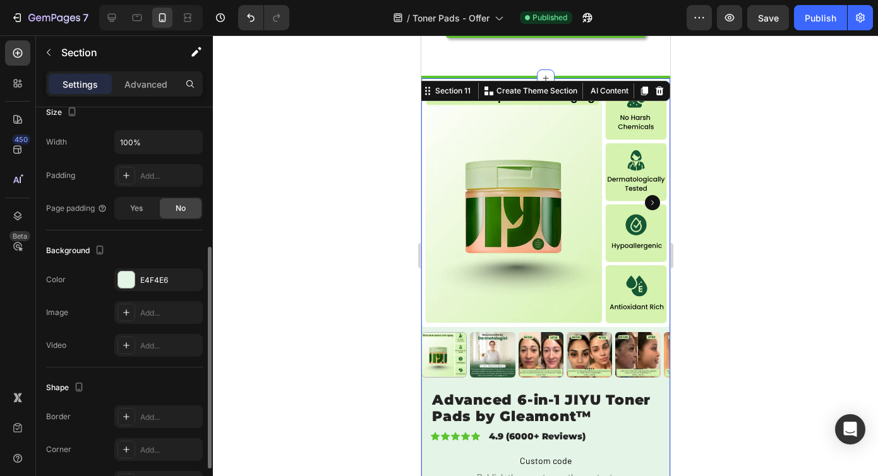
scroll to position [263, 0]
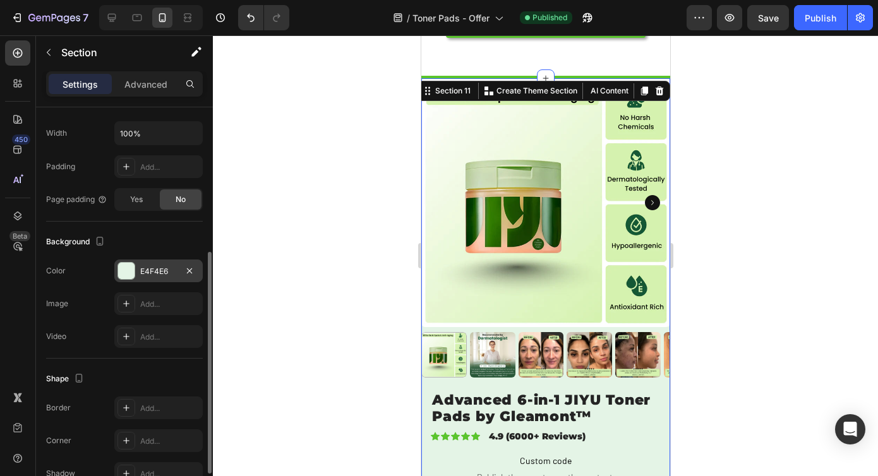
click at [145, 266] on div "E4F4E6" at bounding box center [158, 271] width 37 height 11
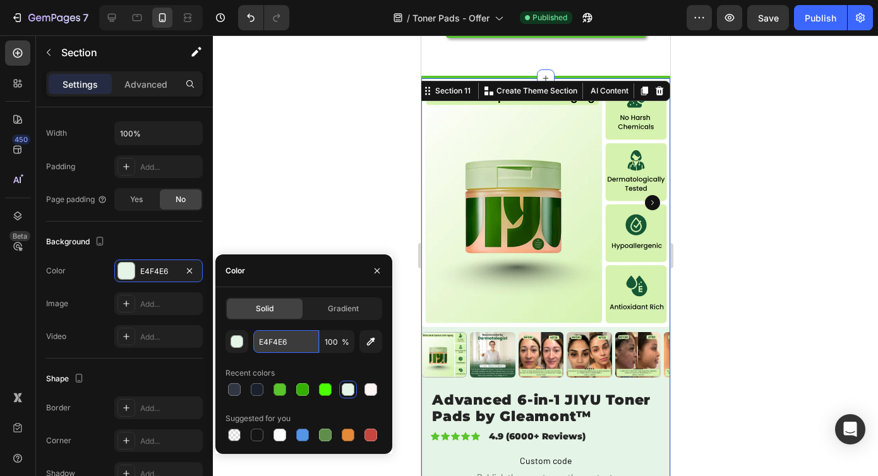
click at [268, 345] on input "E4F4E6" at bounding box center [286, 341] width 66 height 23
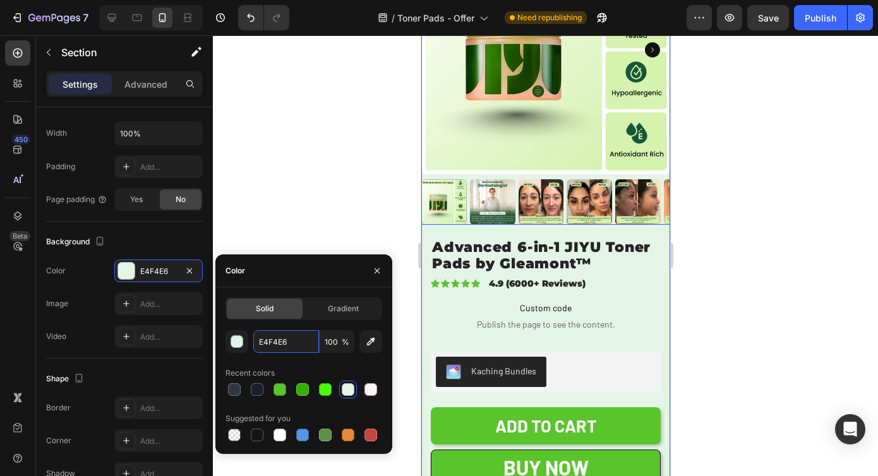
scroll to position [4047, 0]
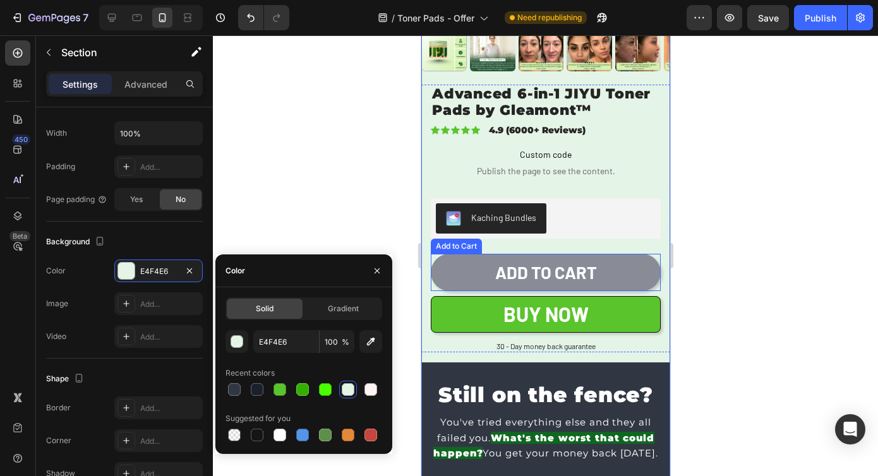
click at [594, 267] on button "ADD TO CART" at bounding box center [545, 272] width 230 height 37
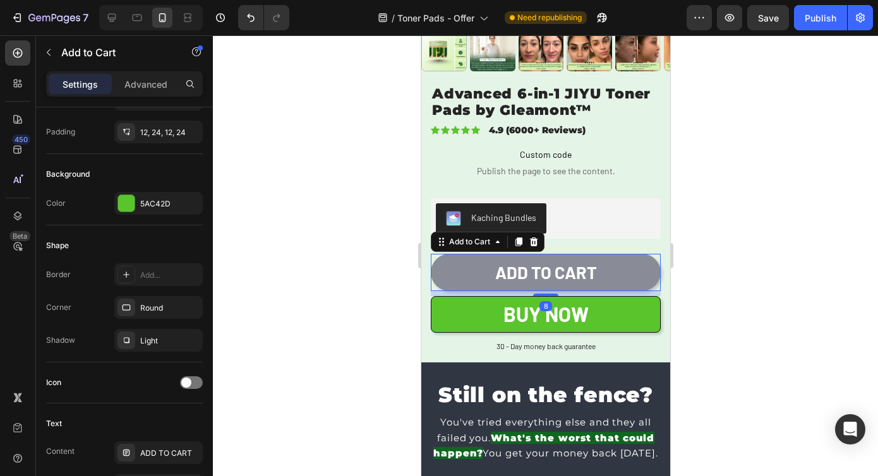
scroll to position [0, 0]
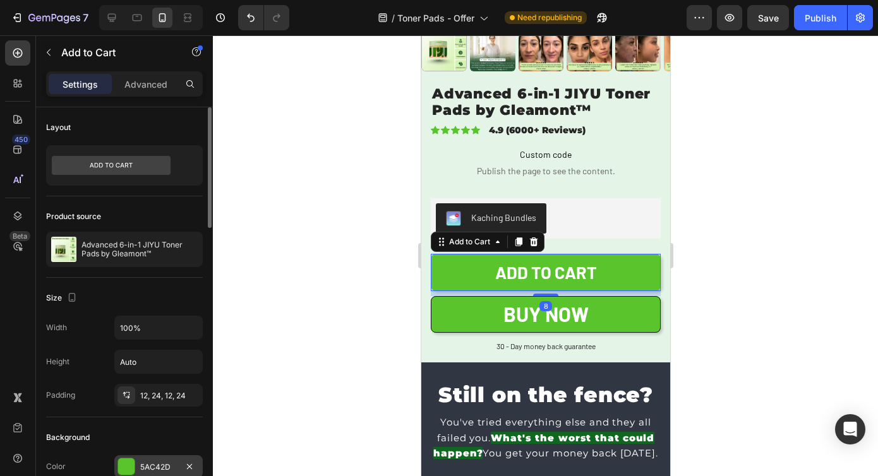
click at [128, 457] on div "5AC42D" at bounding box center [158, 466] width 88 height 23
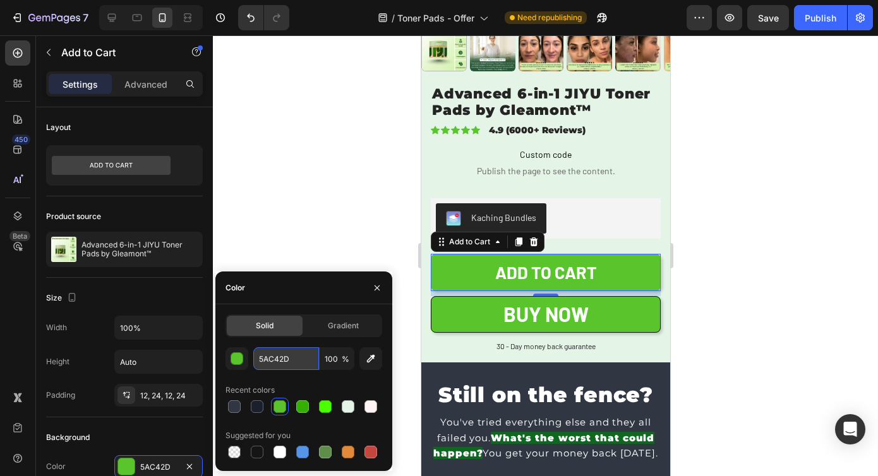
click at [271, 356] on input "5AC42D" at bounding box center [286, 358] width 66 height 23
click at [323, 195] on div at bounding box center [545, 255] width 665 height 441
